Goal: Information Seeking & Learning: Learn about a topic

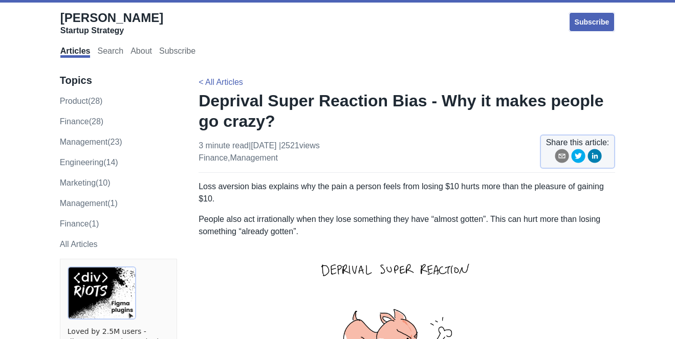
click at [332, 193] on p "Loss aversion bias explains why the pain a person feels from losing $10 hurts m…" at bounding box center [406, 193] width 416 height 25
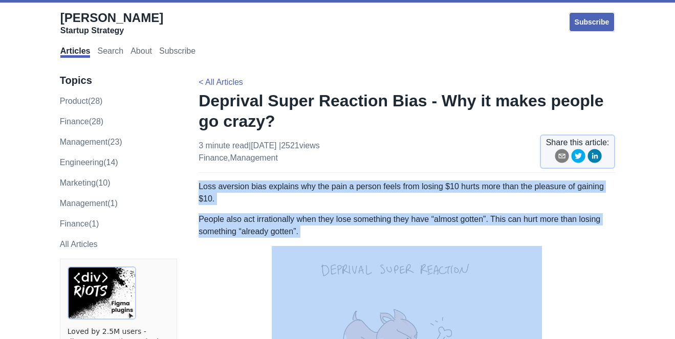
drag, startPoint x: 332, startPoint y: 193, endPoint x: 360, endPoint y: 230, distance: 45.7
click at [360, 230] on p "People also act irrationally when they lose something they have “almost gotten”…" at bounding box center [406, 225] width 416 height 25
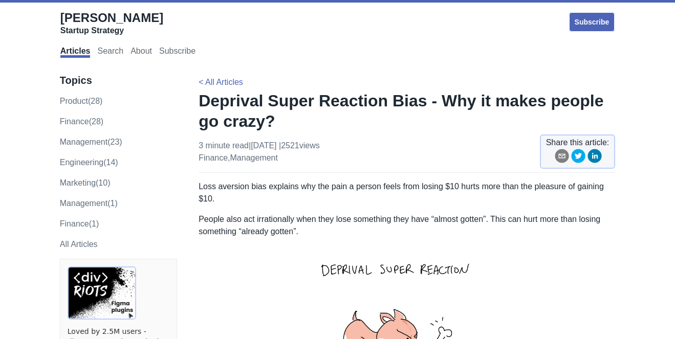
click at [320, 141] on span "| 2521 views" at bounding box center [299, 145] width 41 height 9
click at [277, 248] on img at bounding box center [407, 325] width 270 height 159
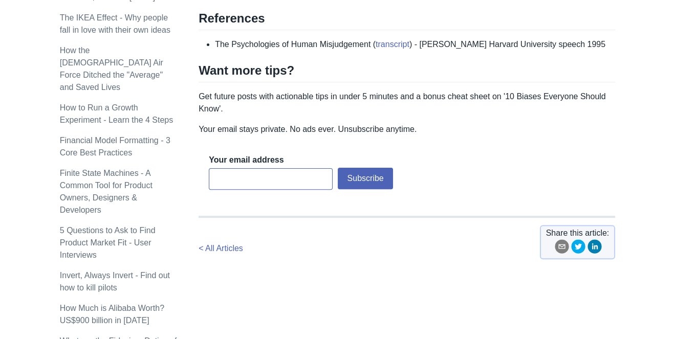
scroll to position [1000, 0]
